Goal: Task Accomplishment & Management: Use online tool/utility

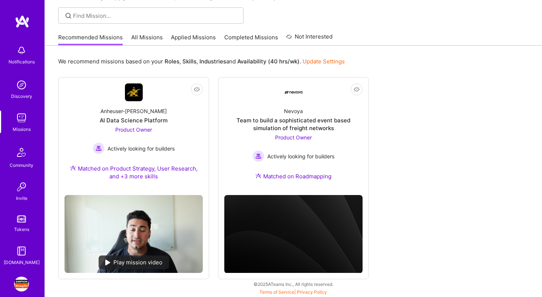
scroll to position [34, 0]
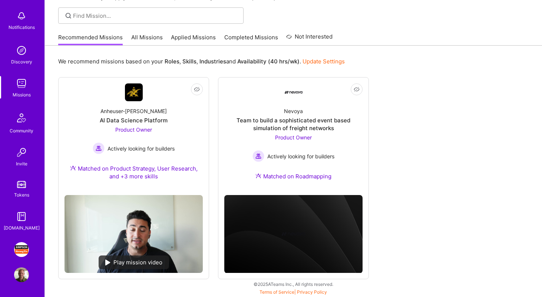
click at [19, 216] on img at bounding box center [21, 216] width 15 height 15
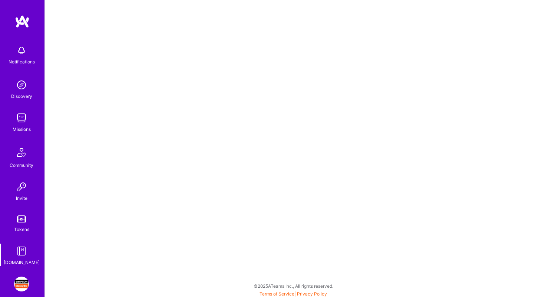
scroll to position [34, 0]
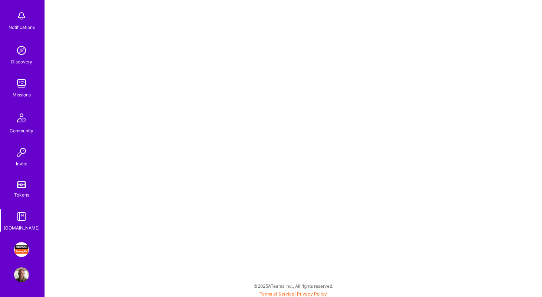
click at [20, 277] on img at bounding box center [21, 274] width 15 height 15
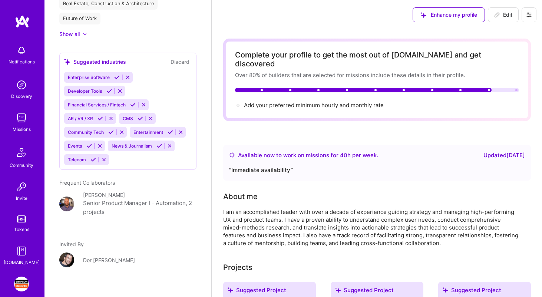
scroll to position [34, 0]
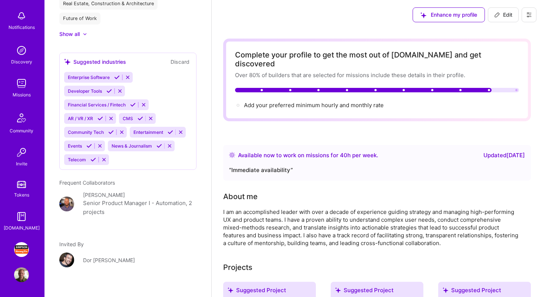
click at [22, 273] on img at bounding box center [21, 274] width 15 height 15
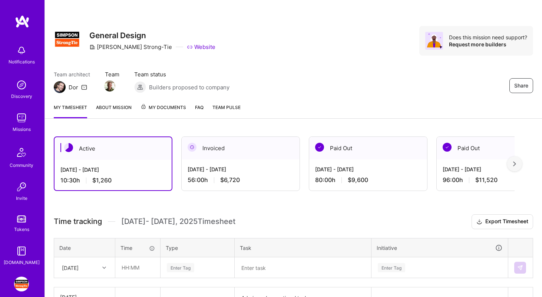
scroll to position [201, 0]
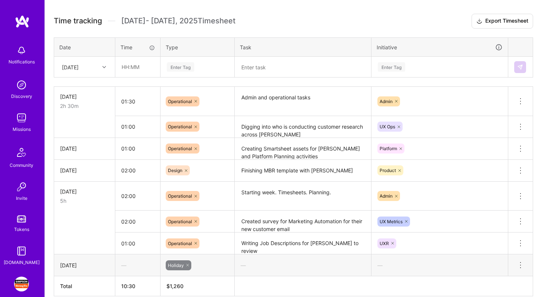
click at [94, 66] on div "[DATE]" at bounding box center [78, 67] width 41 height 12
